Goal: Book appointment/travel/reservation

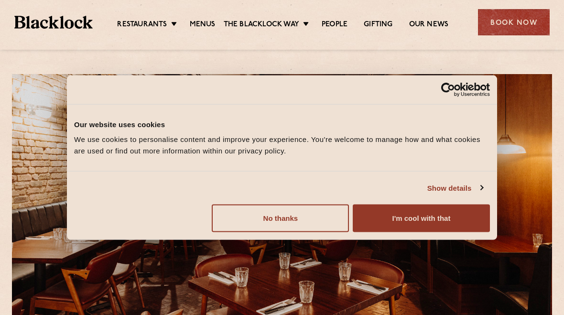
click at [417, 227] on button "I'm cool with that" at bounding box center [421, 219] width 137 height 28
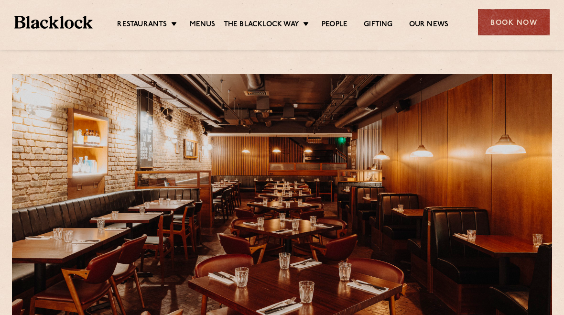
click at [207, 16] on ul "Restaurants Soho City Shoreditch Covent Garden Canary Wharf Manchester Birmingh…" at bounding box center [283, 22] width 381 height 14
click at [204, 21] on link "Menus" at bounding box center [203, 25] width 26 height 10
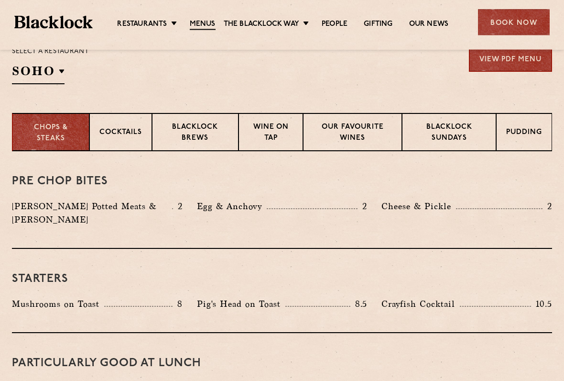
scroll to position [338, 0]
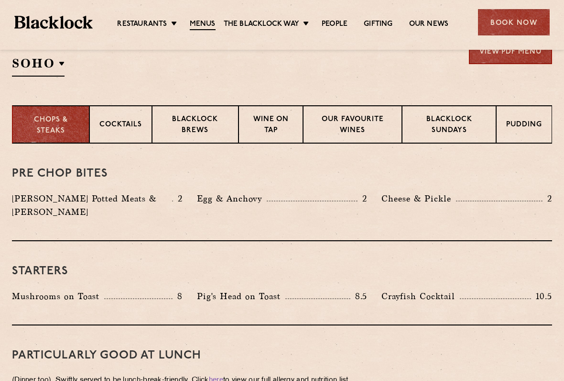
click at [284, 116] on p "Wine on Tap" at bounding box center [271, 125] width 45 height 22
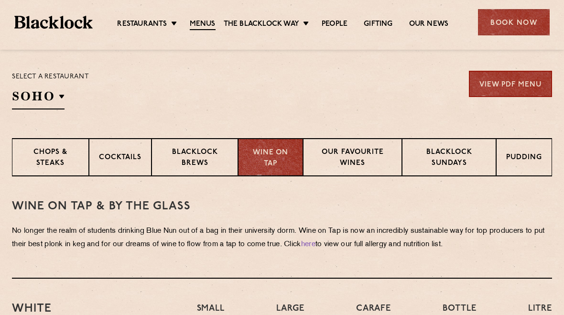
scroll to position [0, 0]
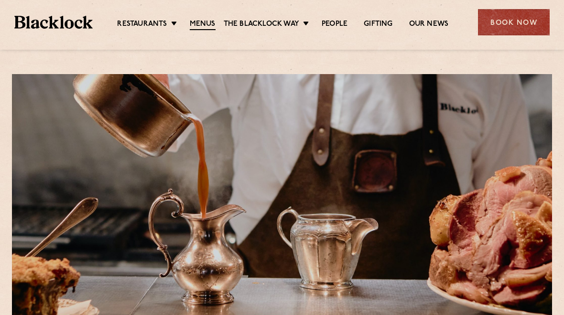
click at [204, 28] on link "Menus" at bounding box center [203, 25] width 26 height 11
click at [198, 24] on link "Menus" at bounding box center [203, 25] width 26 height 11
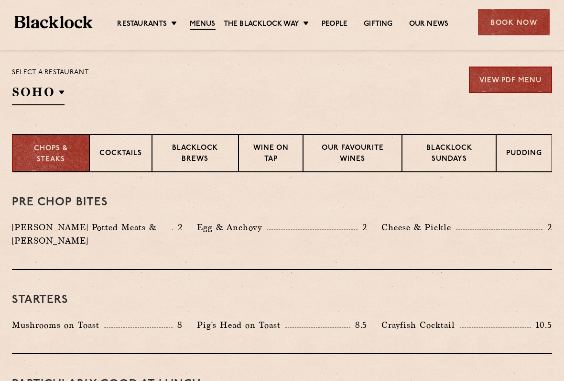
scroll to position [309, 0]
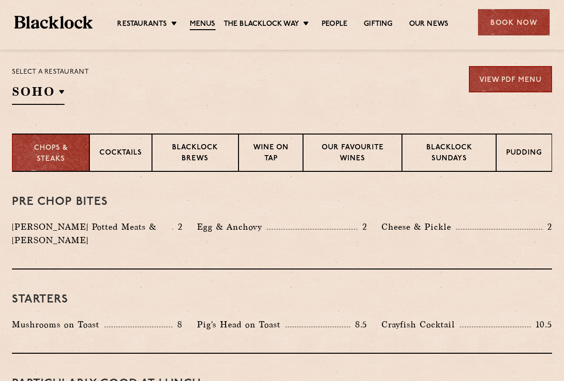
click at [218, 149] on p "Blacklock Brews" at bounding box center [195, 153] width 66 height 22
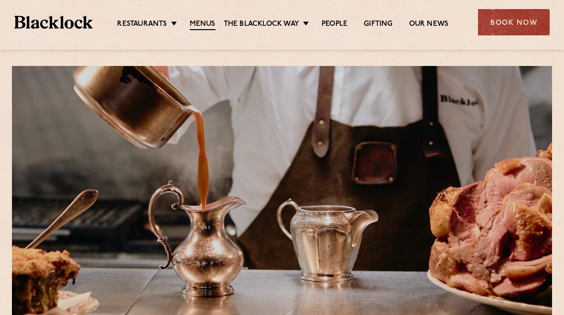
scroll to position [0, 0]
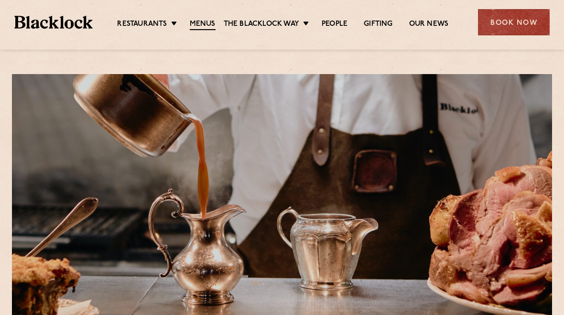
click at [0, 0] on link "Butcher Price [DATE]" at bounding box center [0, 0] width 0 height 0
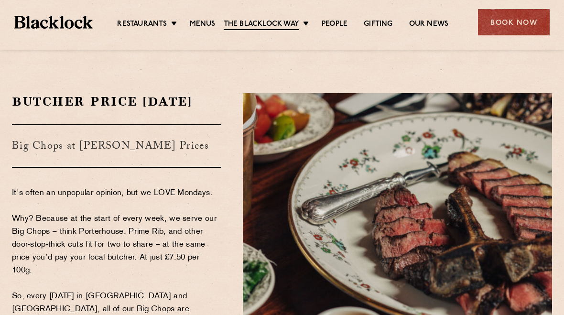
click at [205, 22] on link "Menus" at bounding box center [203, 25] width 26 height 10
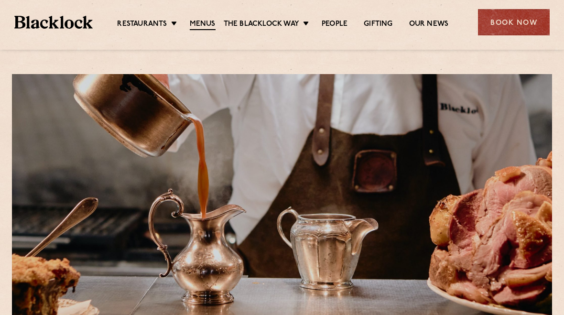
click at [208, 23] on link "Menus" at bounding box center [203, 25] width 26 height 11
click at [203, 35] on div "Restaurants [GEOGRAPHIC_DATA] [GEOGRAPHIC_DATA] [GEOGRAPHIC_DATA] [GEOGRAPHIC_D…" at bounding box center [282, 21] width 564 height 43
click at [205, 22] on link "Menus" at bounding box center [203, 25] width 26 height 11
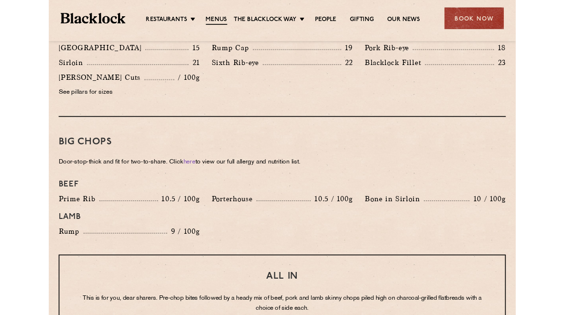
scroll to position [960, 0]
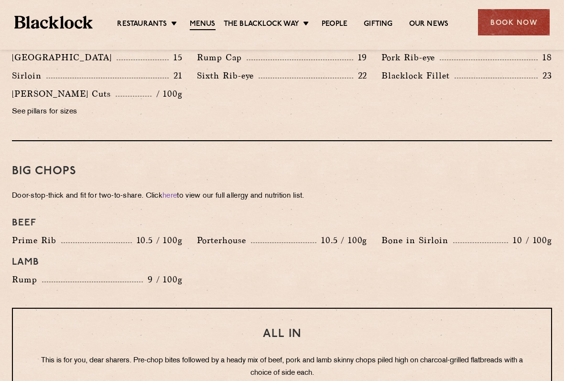
click at [177, 192] on link "here" at bounding box center [170, 195] width 14 height 7
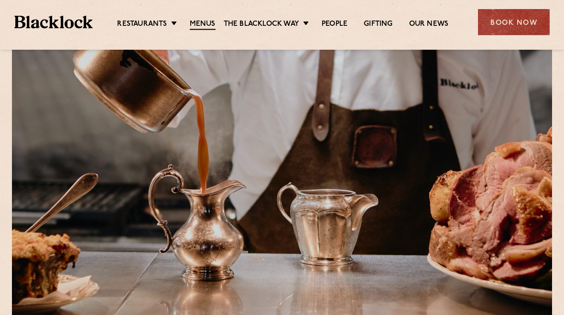
scroll to position [0, 0]
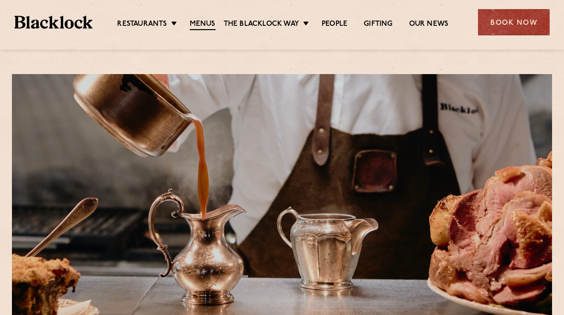
click at [521, 23] on div "Book Now" at bounding box center [514, 22] width 72 height 26
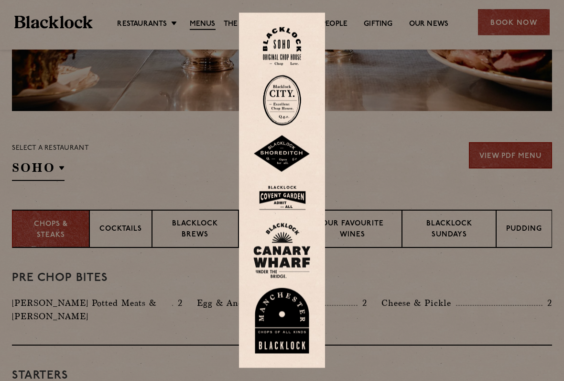
scroll to position [233, 0]
click at [287, 190] on img at bounding box center [281, 197] width 57 height 31
